Goal: Navigation & Orientation: Find specific page/section

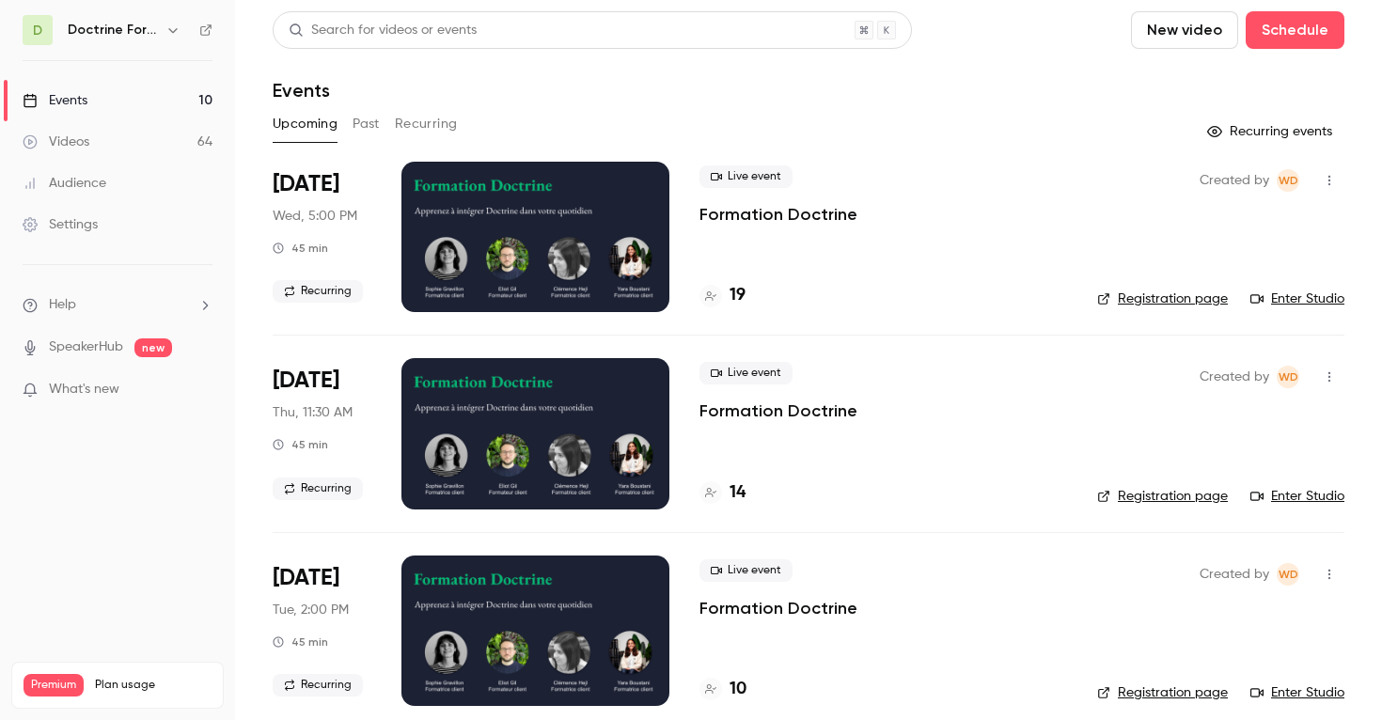
click at [177, 40] on button "button" at bounding box center [173, 30] width 23 height 23
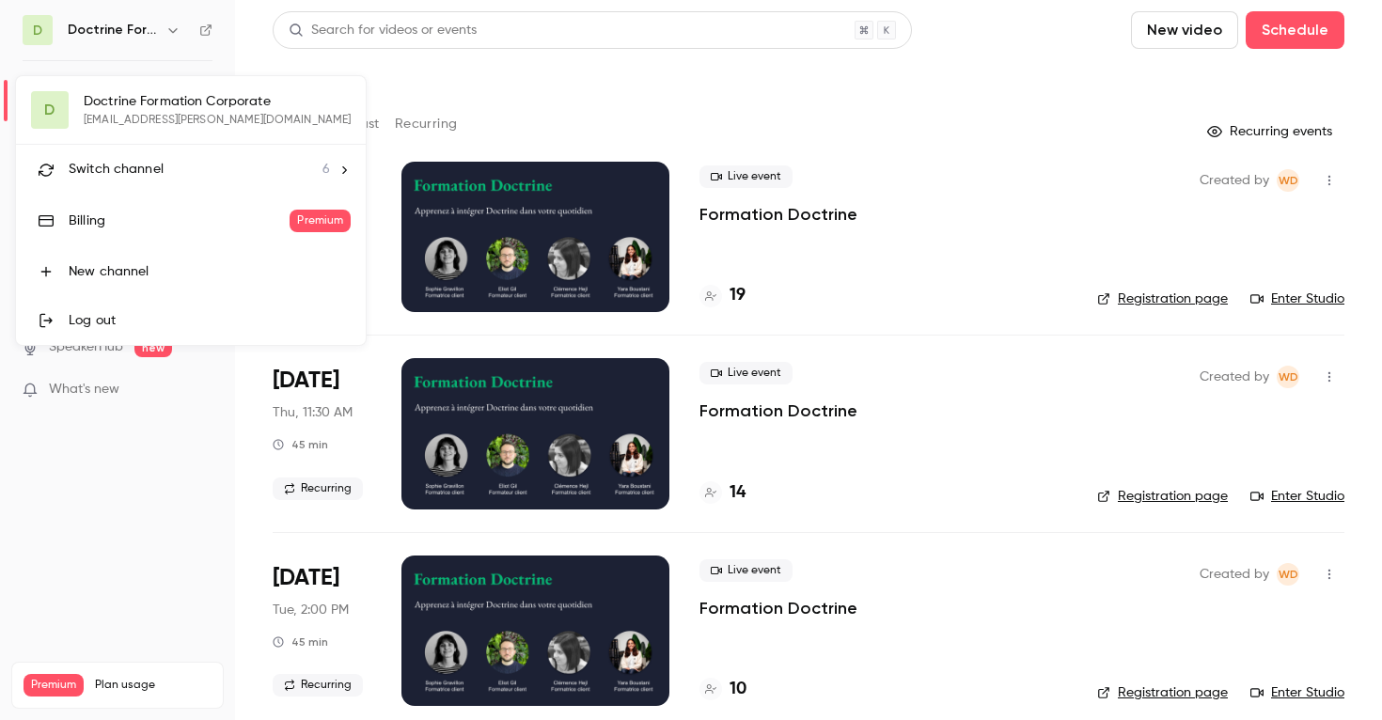
click at [198, 165] on div "Switch channel 6" at bounding box center [199, 170] width 261 height 20
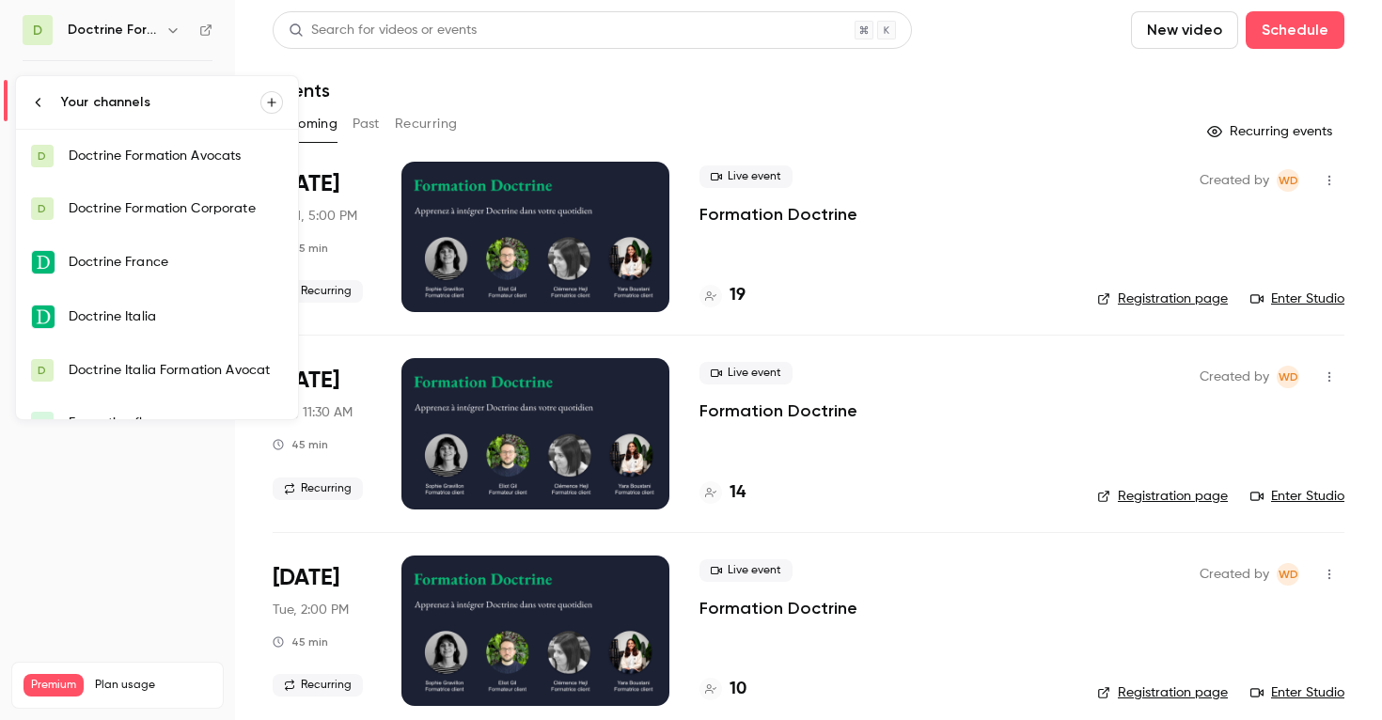
scroll to position [30, 0]
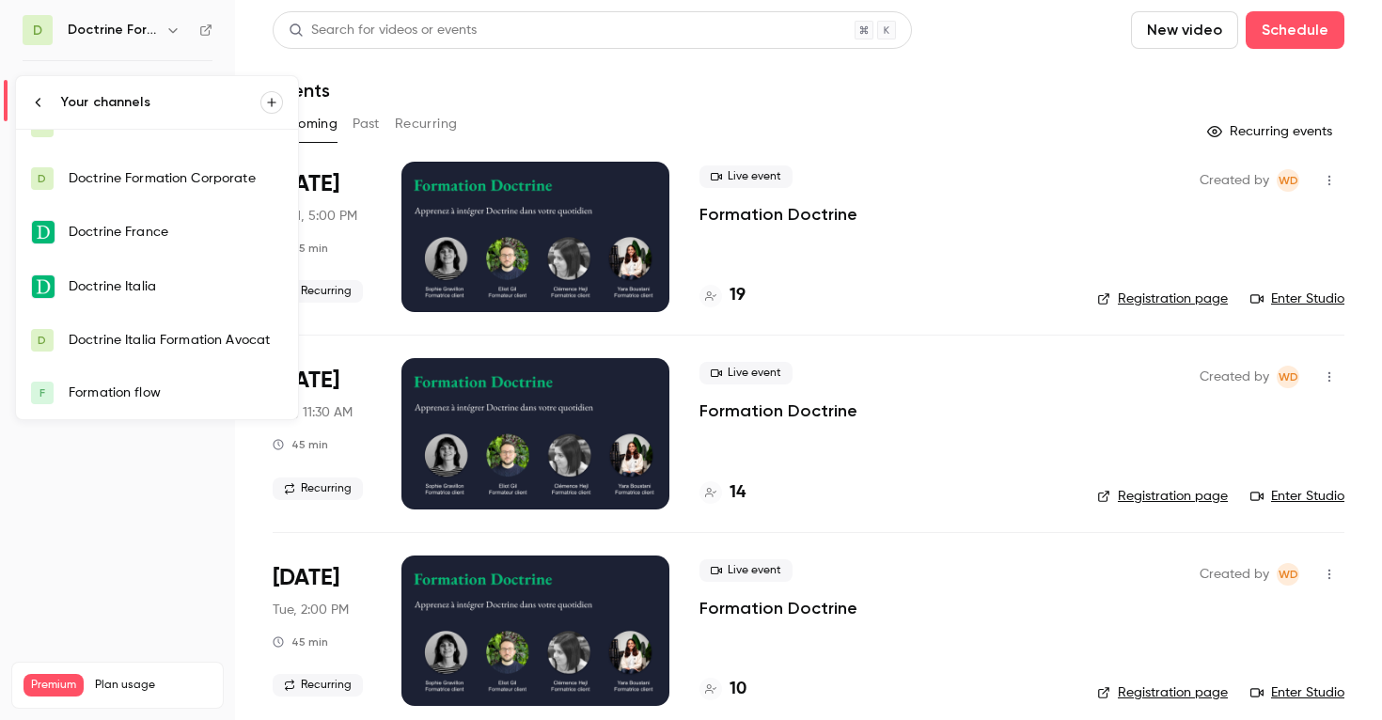
click at [177, 380] on link "F Formation flow" at bounding box center [157, 393] width 282 height 53
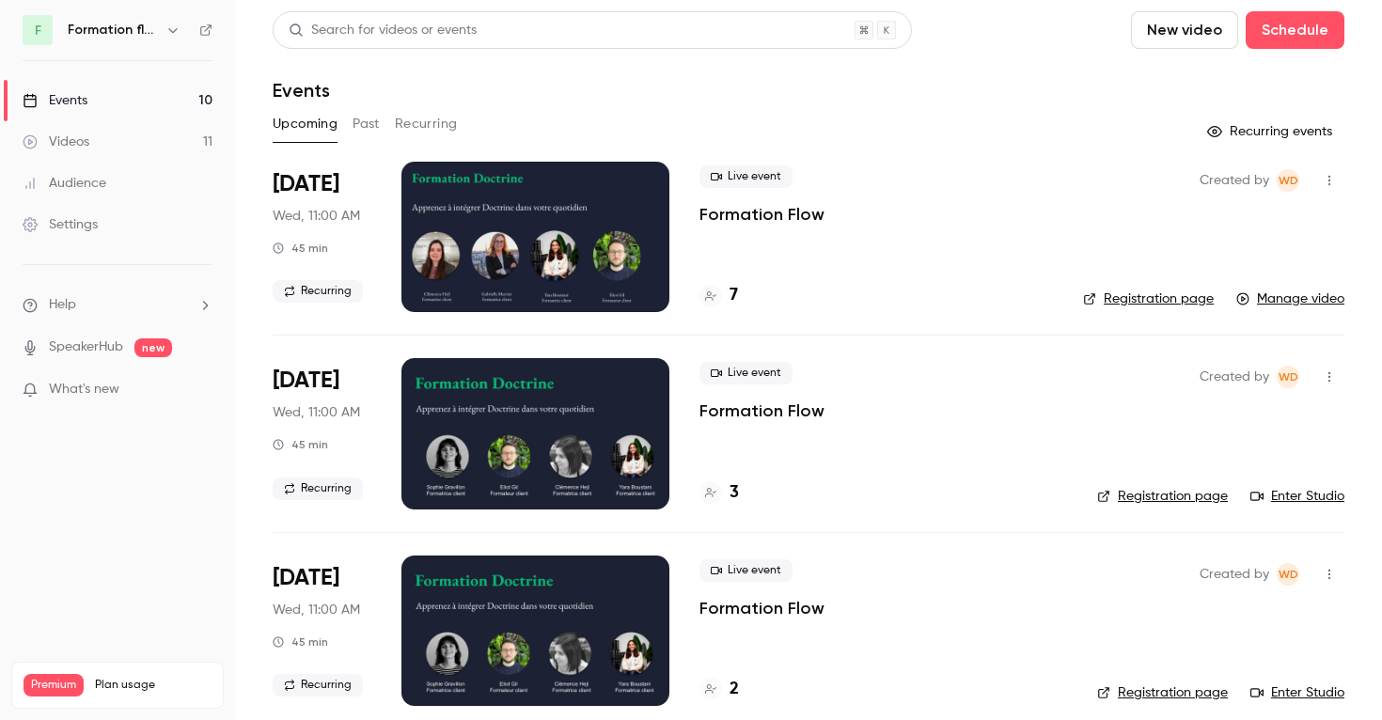
click at [431, 117] on button "Recurring" at bounding box center [426, 124] width 63 height 30
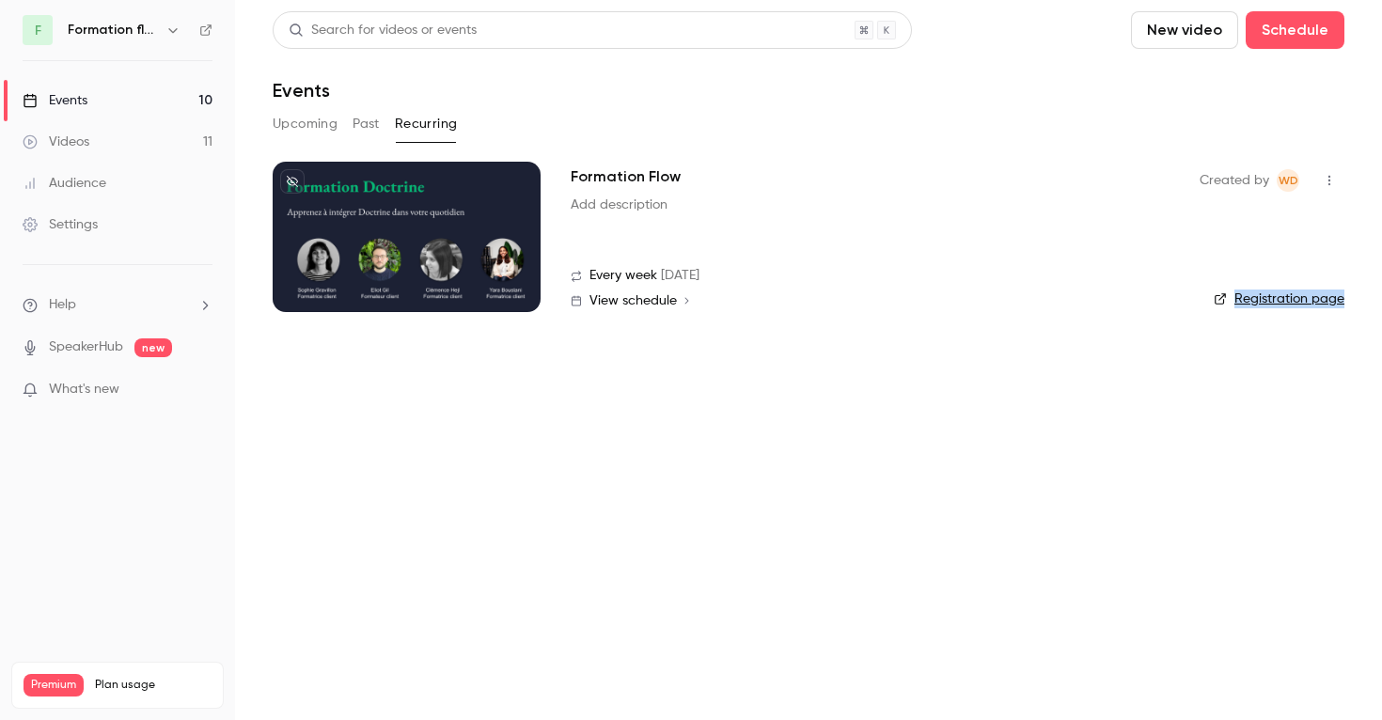
click at [1326, 294] on link "Registration page" at bounding box center [1279, 299] width 131 height 19
click at [146, 32] on h6 "Formation flow" at bounding box center [113, 30] width 90 height 19
click at [165, 32] on icon "button" at bounding box center [172, 30] width 15 height 15
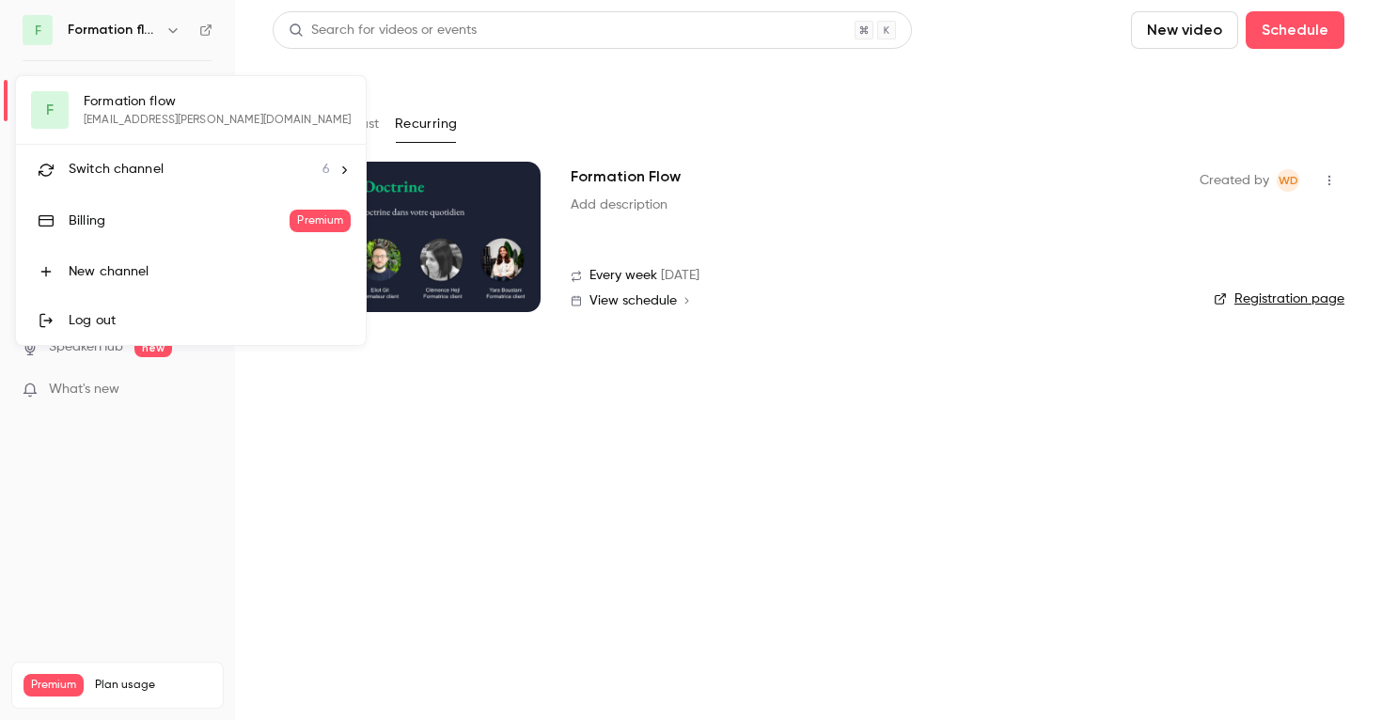
click at [173, 161] on div "Switch channel 6" at bounding box center [199, 170] width 261 height 20
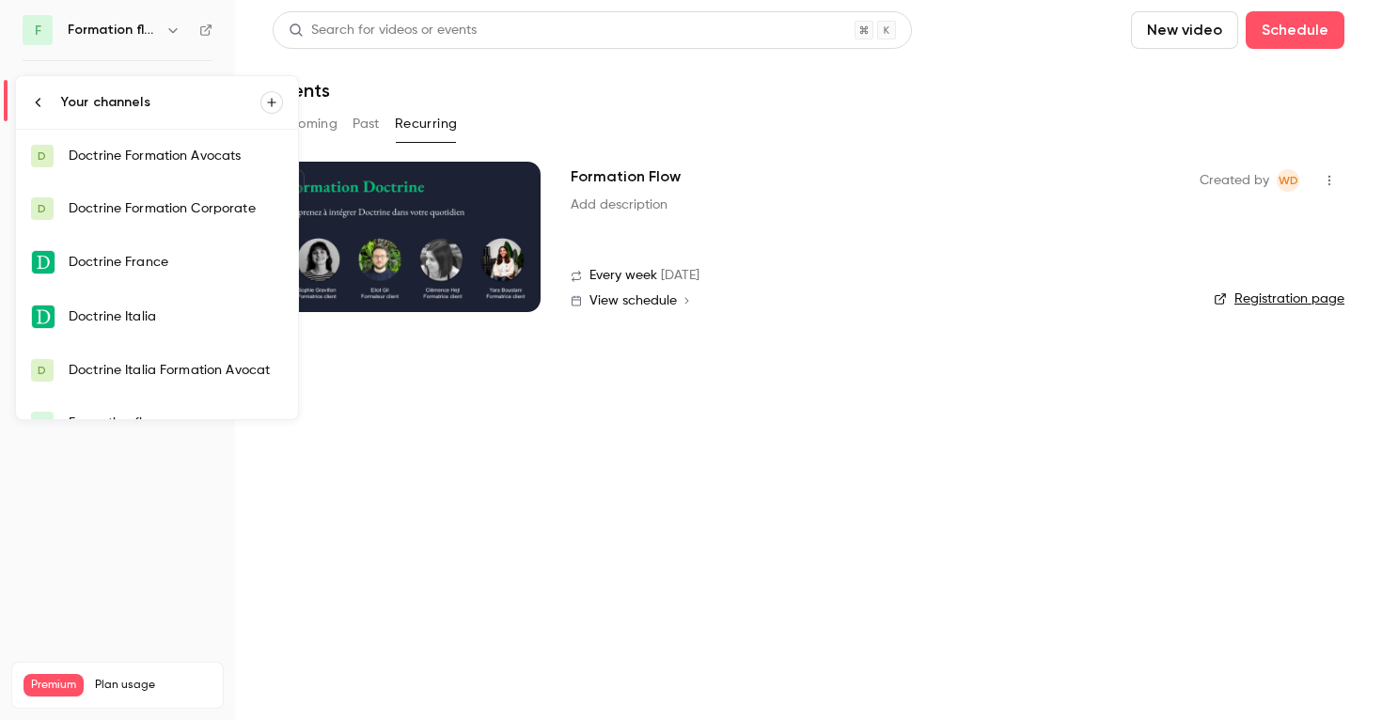
click at [168, 212] on div "Doctrine Formation Corporate" at bounding box center [176, 208] width 214 height 19
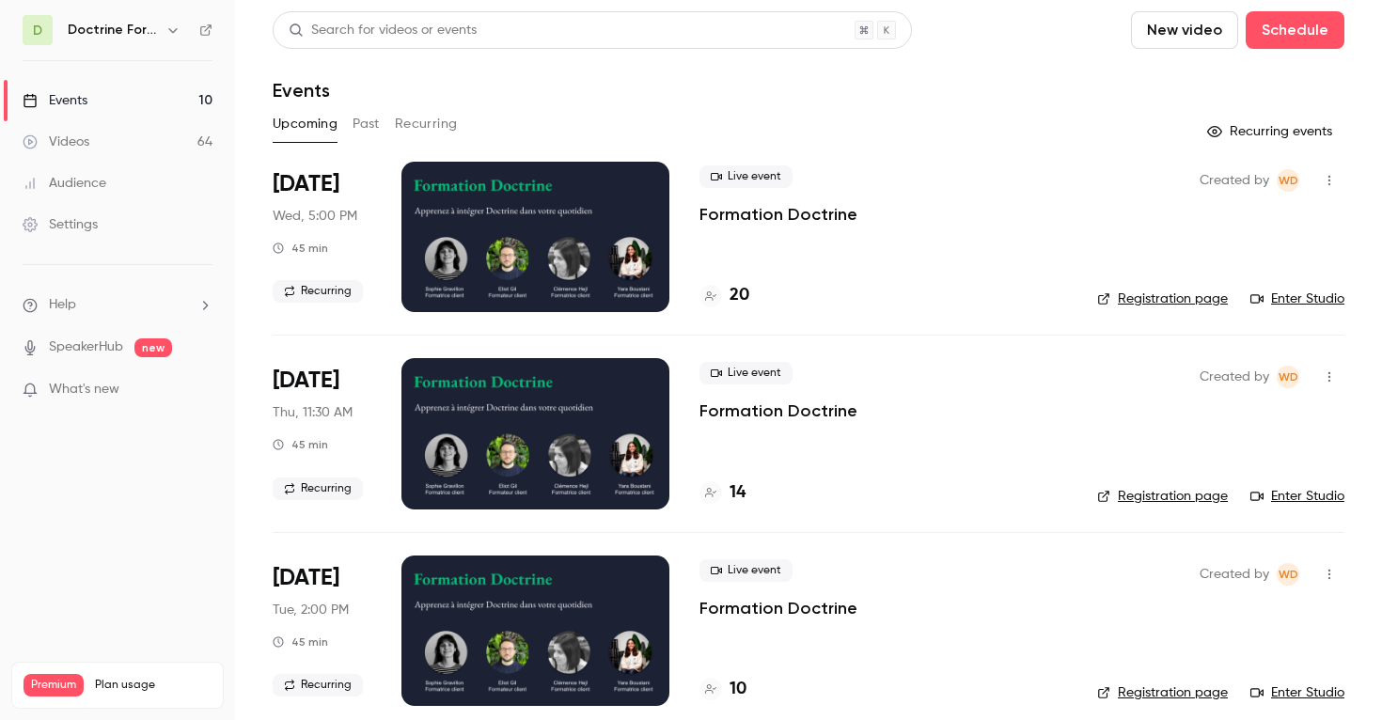
click at [387, 131] on div "Upcoming Past Recurring" at bounding box center [809, 124] width 1072 height 30
click at [417, 127] on button "Recurring" at bounding box center [426, 124] width 63 height 30
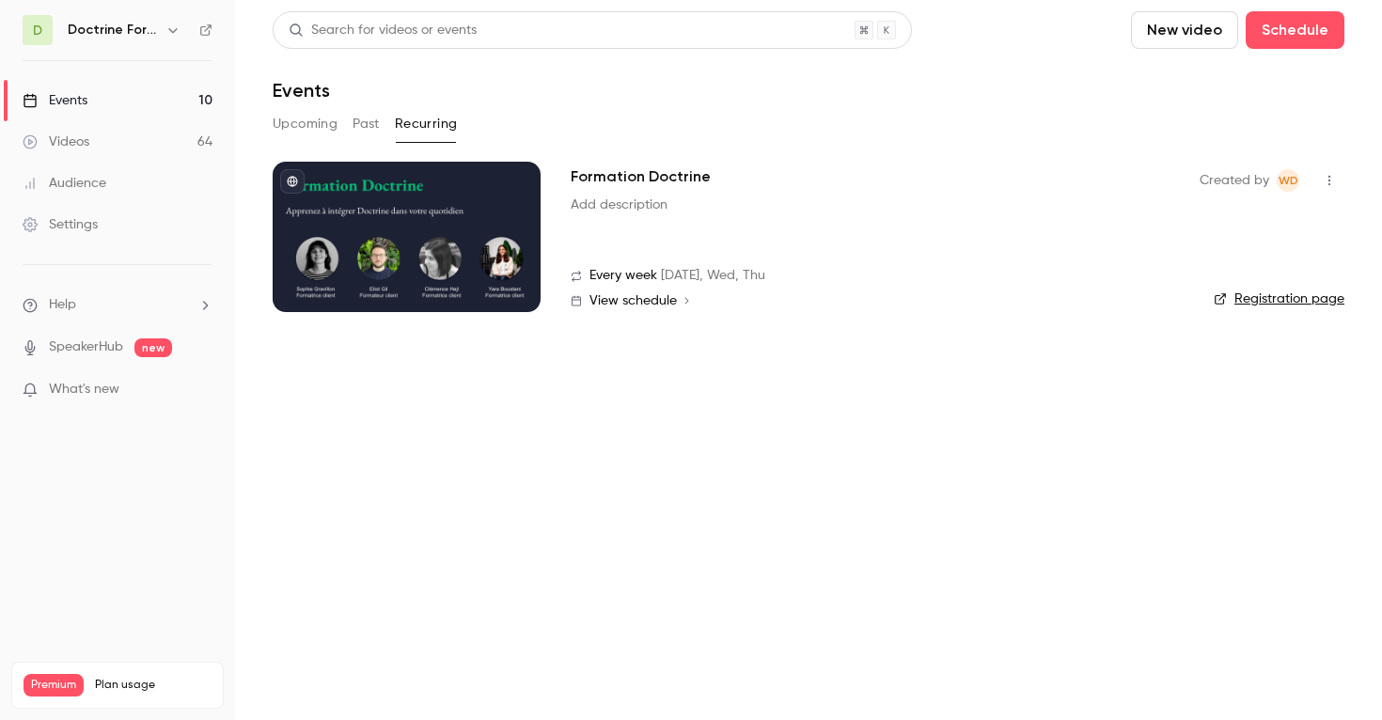
click at [1311, 307] on link "Registration page" at bounding box center [1279, 299] width 131 height 19
click at [1281, 301] on link "Registration page" at bounding box center [1279, 299] width 131 height 19
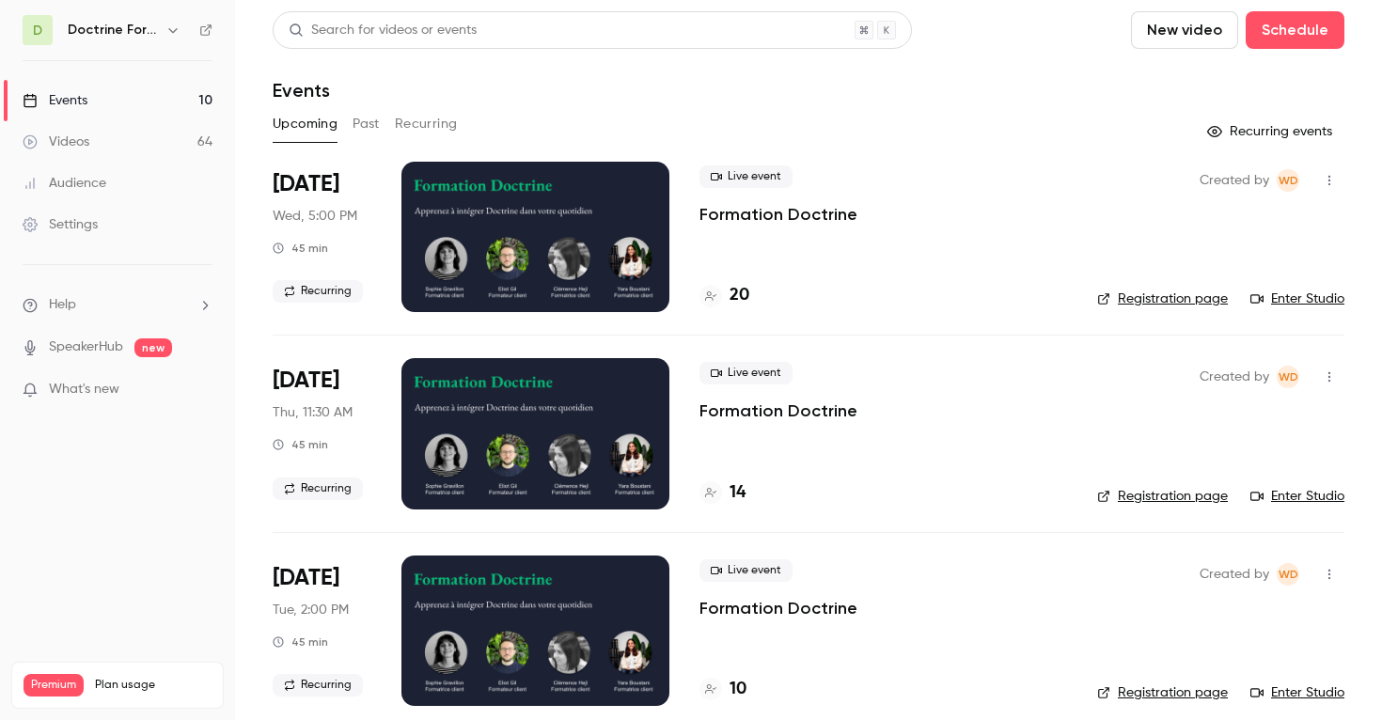
click at [125, 23] on h6 "Doctrine Formation Corporate" at bounding box center [113, 30] width 90 height 19
click at [179, 29] on icon "button" at bounding box center [172, 30] width 15 height 15
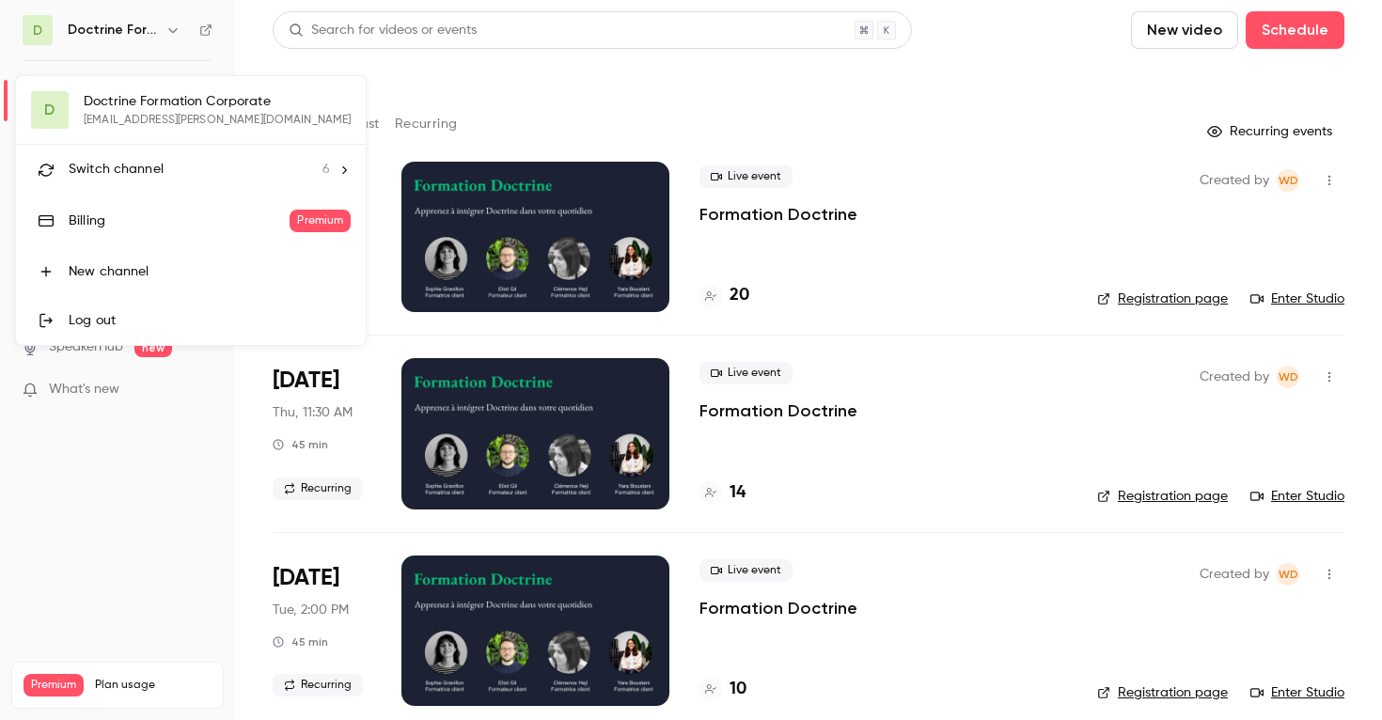
click at [198, 110] on div "D Doctrine Formation Corporate [EMAIL_ADDRESS][PERSON_NAME][DOMAIN_NAME] Switch…" at bounding box center [191, 210] width 350 height 269
click at [149, 179] on span "Switch channel" at bounding box center [116, 170] width 95 height 20
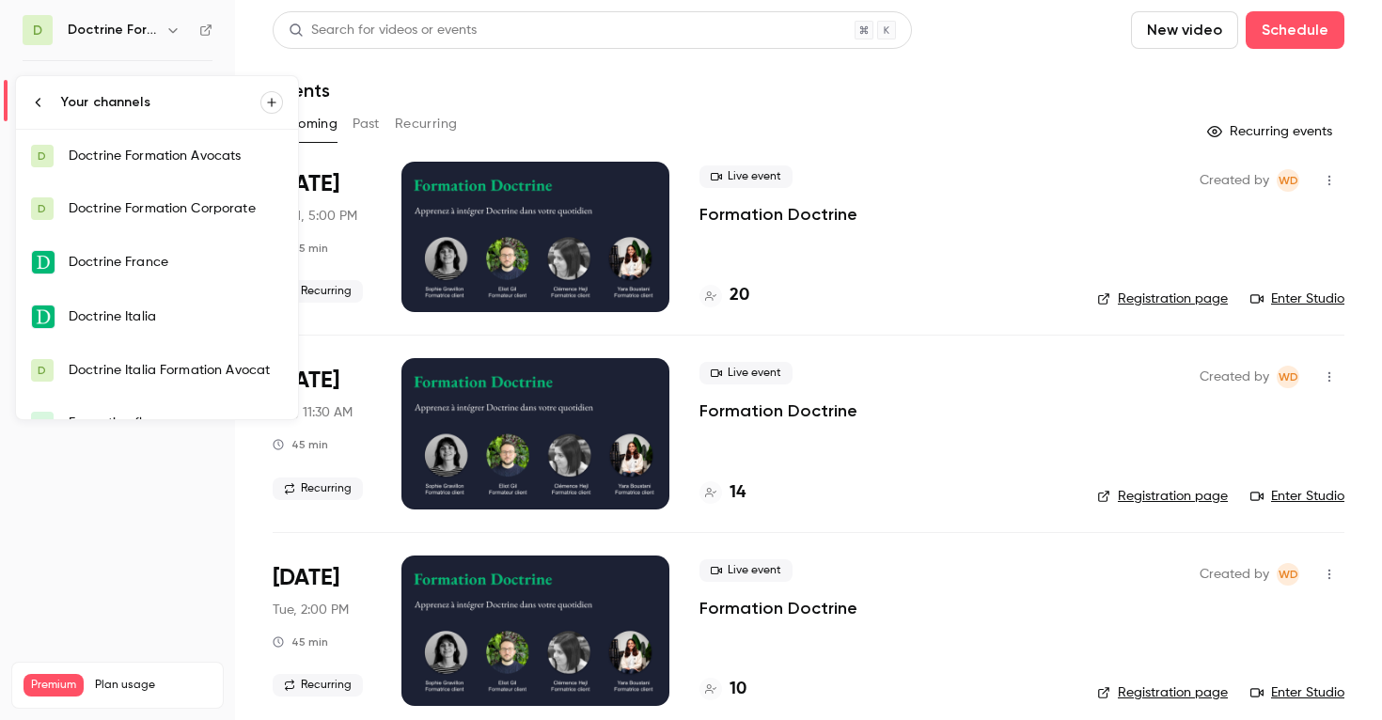
scroll to position [30, 0]
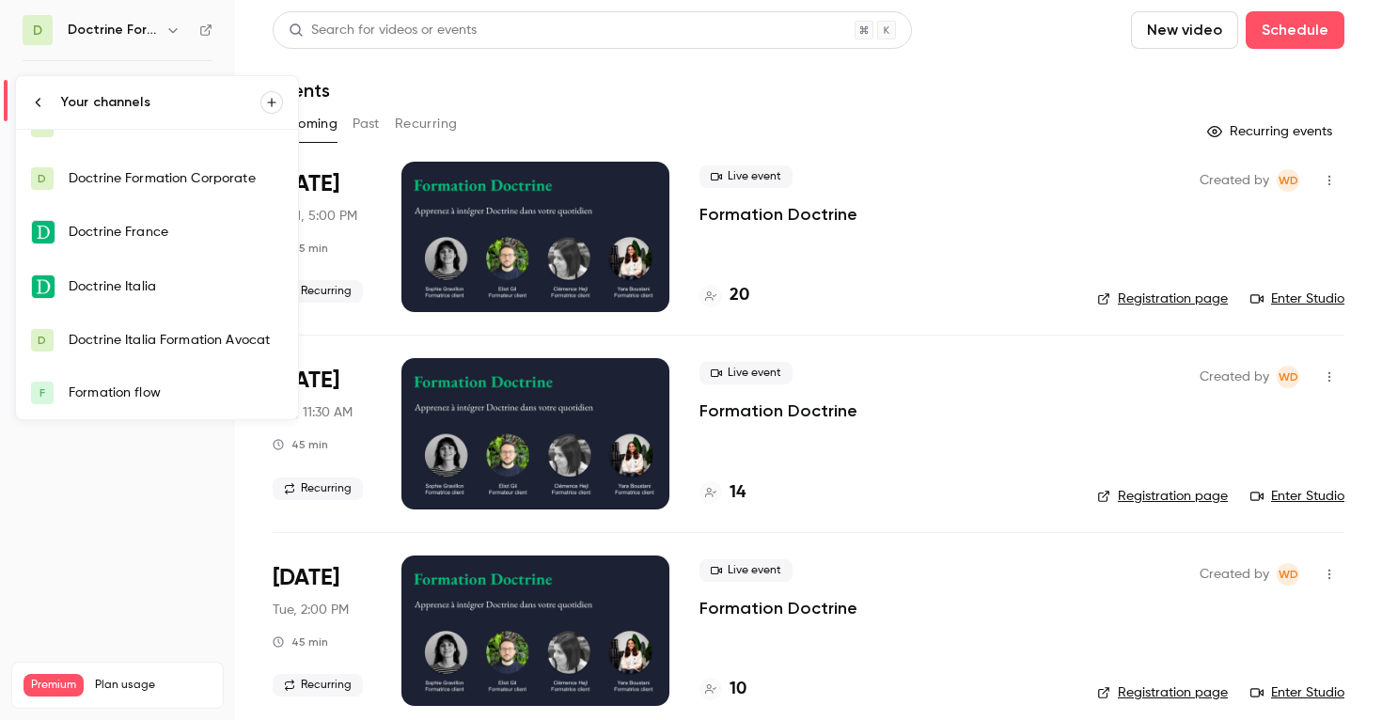
click at [130, 387] on div "Formation flow" at bounding box center [176, 393] width 214 height 19
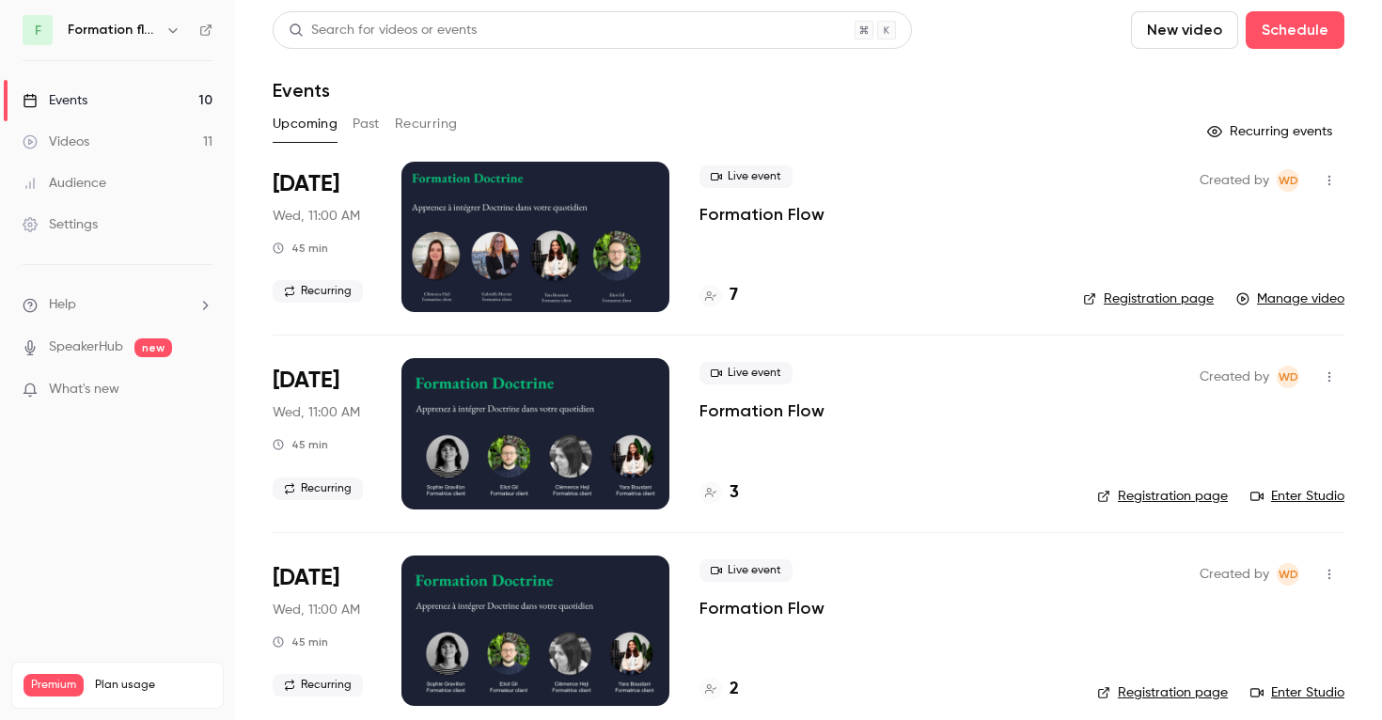
click at [424, 120] on button "Recurring" at bounding box center [426, 124] width 63 height 30
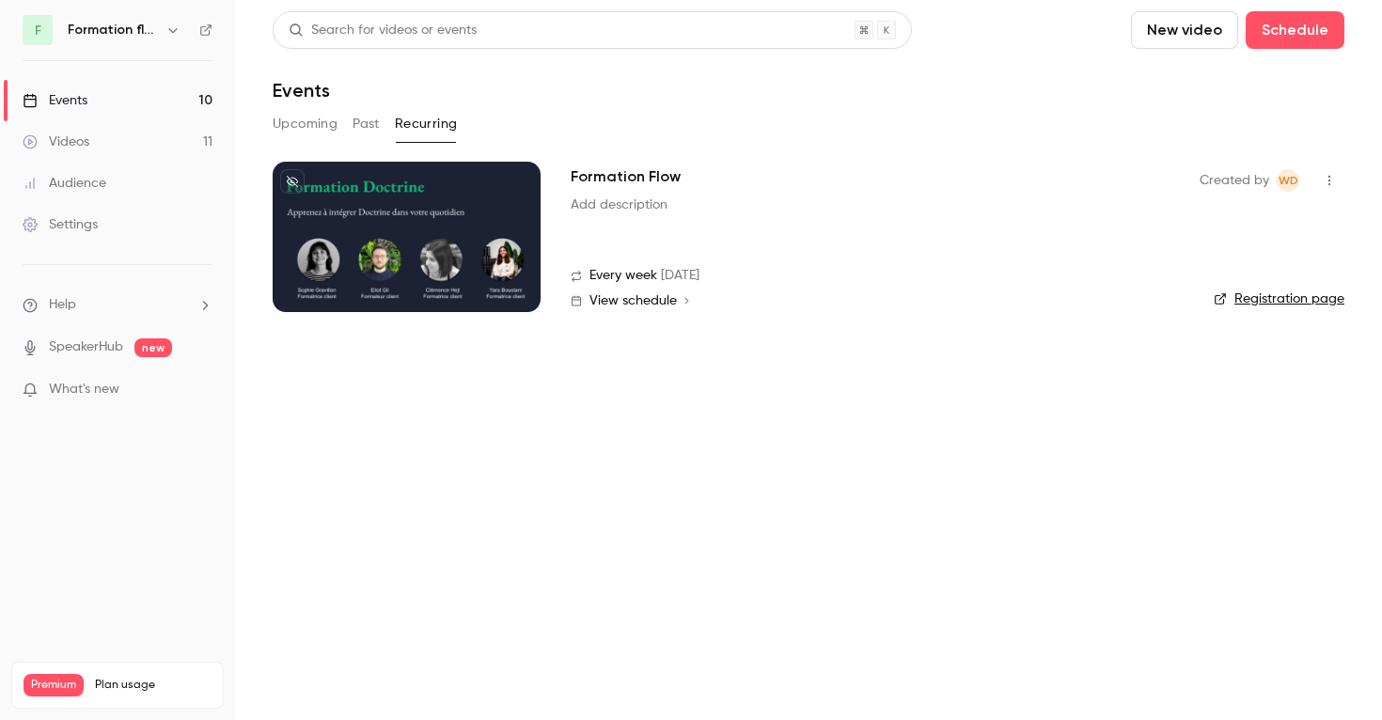
click at [1281, 301] on link "Registration page" at bounding box center [1279, 299] width 131 height 19
